Goal: Task Accomplishment & Management: Manage account settings

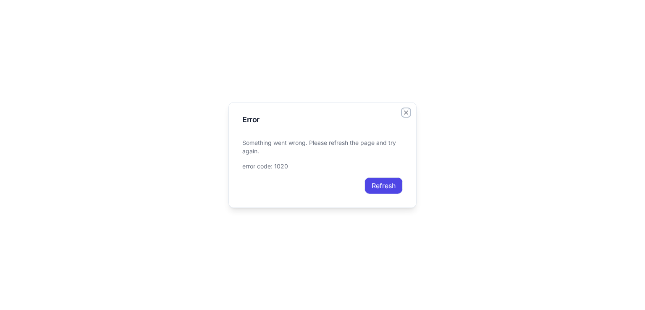
click at [404, 114] on icon "button" at bounding box center [406, 112] width 7 height 7
click at [386, 187] on button "Refresh" at bounding box center [383, 185] width 38 height 17
click at [405, 113] on icon "button" at bounding box center [406, 112] width 7 height 7
click at [398, 185] on button "Refresh" at bounding box center [383, 185] width 38 height 17
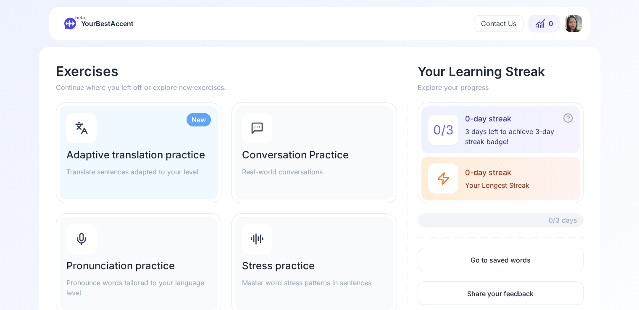
click at [576, 22] on html "beta YourBestAccent Contact Us 0 Exercises Continue where you left off or explo…" at bounding box center [319, 155] width 639 height 310
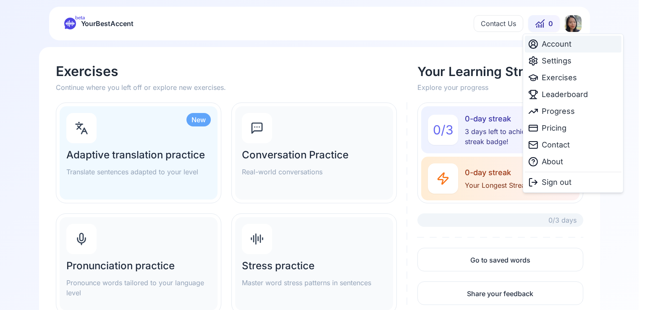
click at [571, 44] on span "Account" at bounding box center [557, 44] width 30 height 12
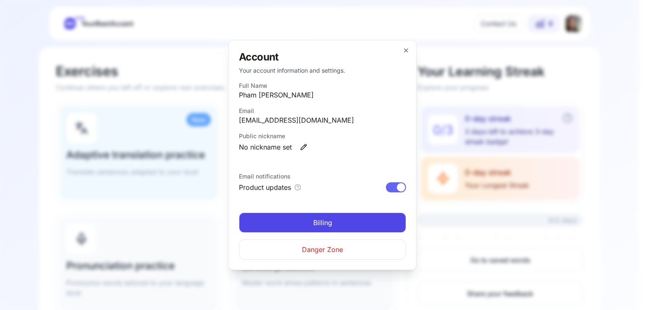
click at [340, 220] on link "Billing" at bounding box center [322, 222] width 167 height 20
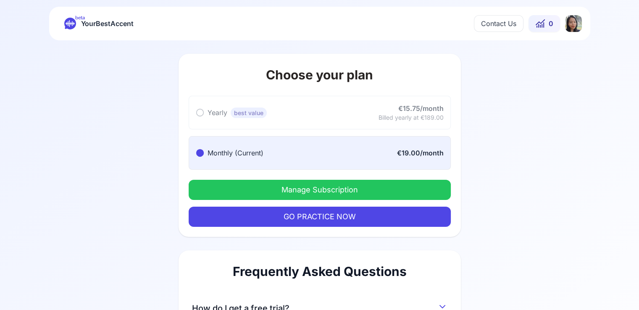
click at [351, 182] on button "Manage Subscription" at bounding box center [320, 190] width 262 height 20
